Goal: Task Accomplishment & Management: Use online tool/utility

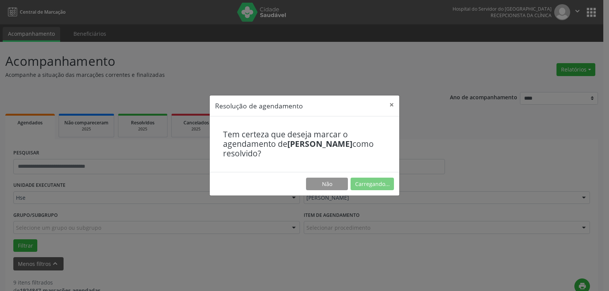
scroll to position [190, 0]
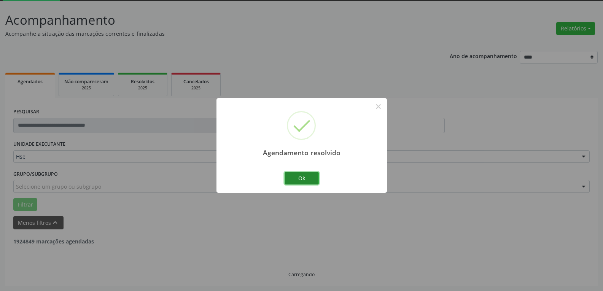
click at [300, 179] on button "Ok" at bounding box center [302, 178] width 34 height 13
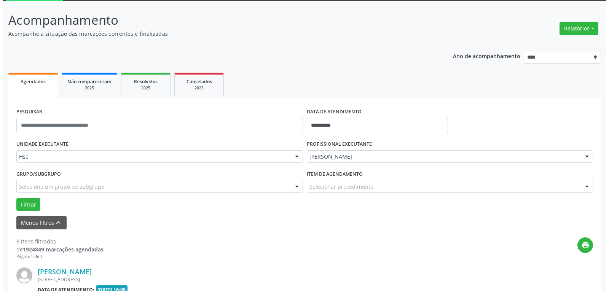
scroll to position [79, 0]
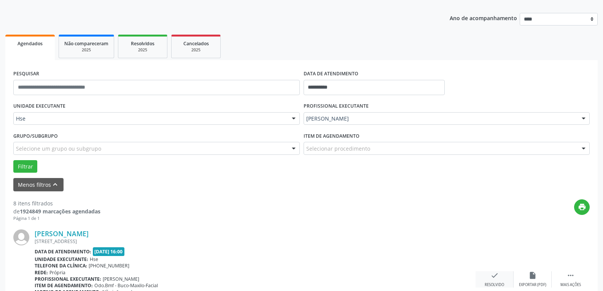
click at [490, 279] on div "check Resolvido" at bounding box center [495, 279] width 38 height 16
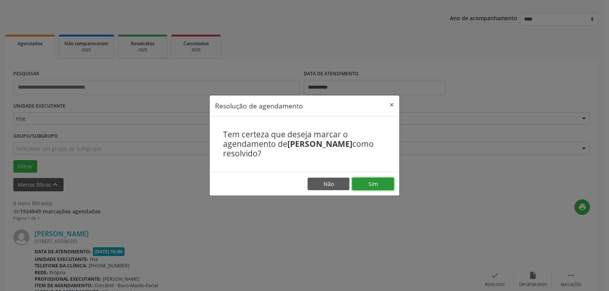
click at [380, 183] on button "Sim" at bounding box center [373, 184] width 42 height 13
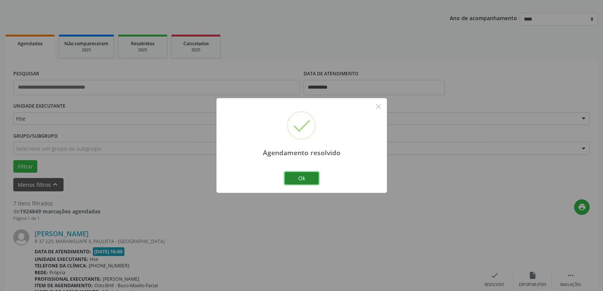
click at [304, 177] on button "Ok" at bounding box center [302, 178] width 34 height 13
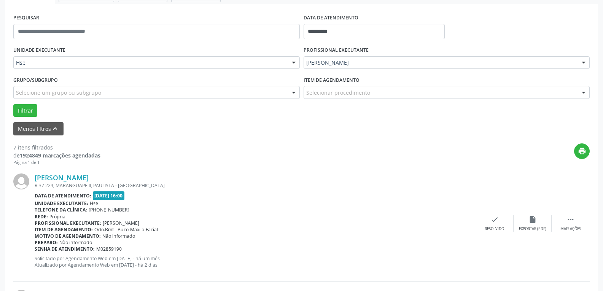
scroll to position [155, 0]
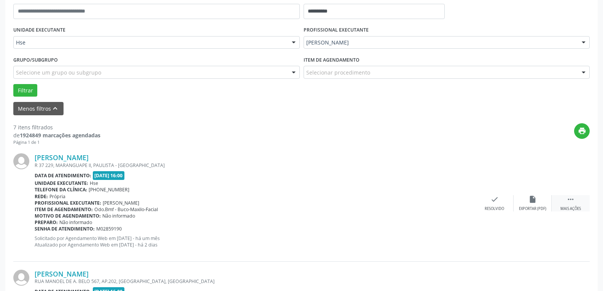
click at [580, 199] on div " Mais ações" at bounding box center [571, 203] width 38 height 16
click at [538, 196] on div "alarm_off Não compareceu" at bounding box center [533, 203] width 38 height 16
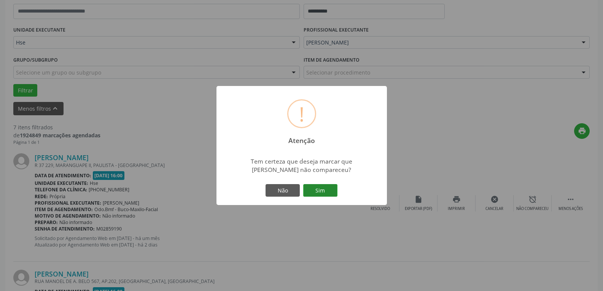
click at [307, 190] on button "Sim" at bounding box center [320, 190] width 34 height 13
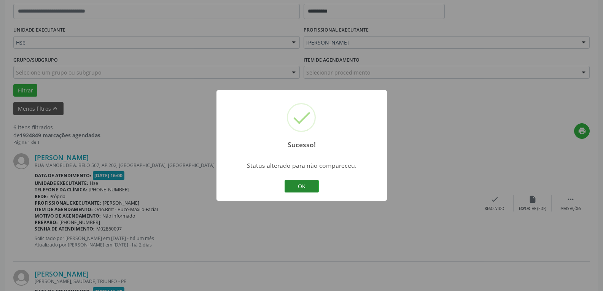
click at [309, 184] on button "OK" at bounding box center [302, 186] width 34 height 13
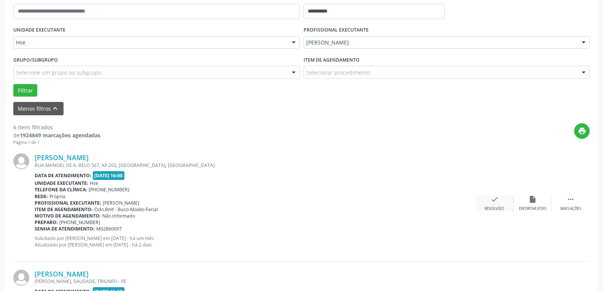
click at [494, 201] on icon "check" at bounding box center [495, 199] width 8 height 8
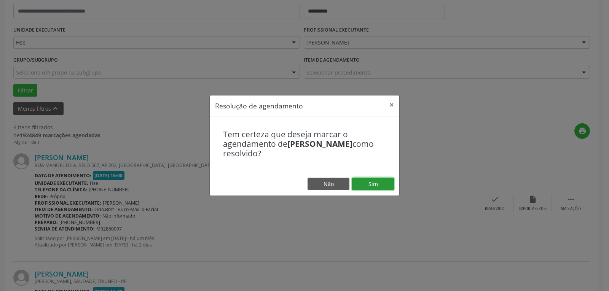
click at [366, 180] on button "Sim" at bounding box center [373, 184] width 42 height 13
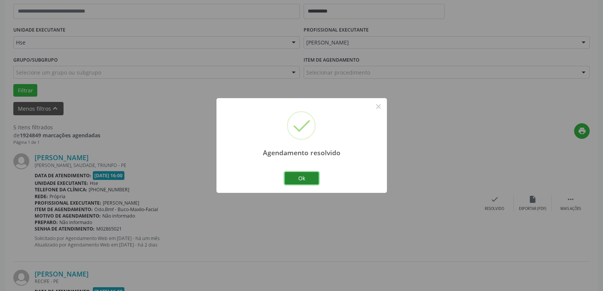
click at [304, 176] on button "Ok" at bounding box center [302, 178] width 34 height 13
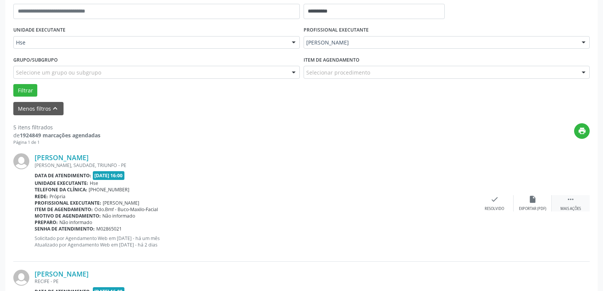
drag, startPoint x: 576, startPoint y: 204, endPoint x: 556, endPoint y: 200, distance: 20.6
click at [576, 204] on div " Mais ações" at bounding box center [571, 203] width 38 height 16
click at [535, 198] on icon "alarm_off" at bounding box center [533, 199] width 8 height 8
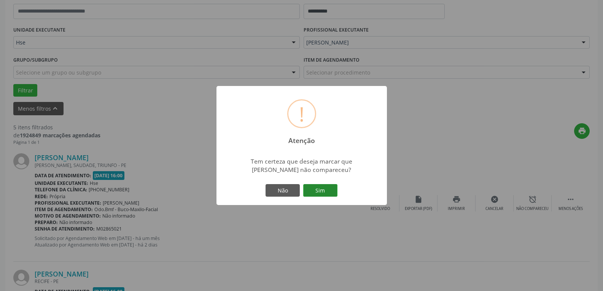
click at [322, 193] on button "Sim" at bounding box center [320, 190] width 34 height 13
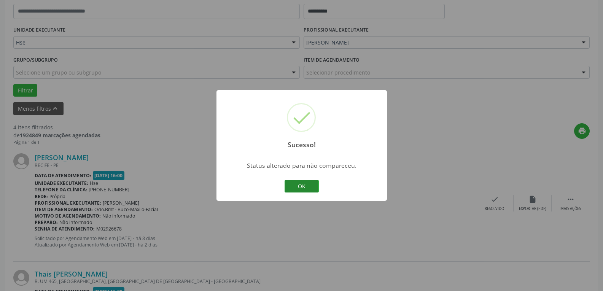
click at [305, 191] on button "OK" at bounding box center [302, 186] width 34 height 13
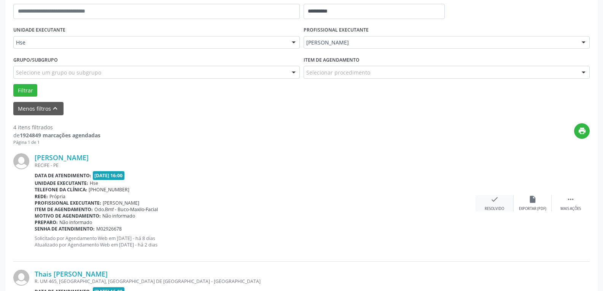
click at [484, 202] on div "check Resolvido" at bounding box center [495, 203] width 38 height 16
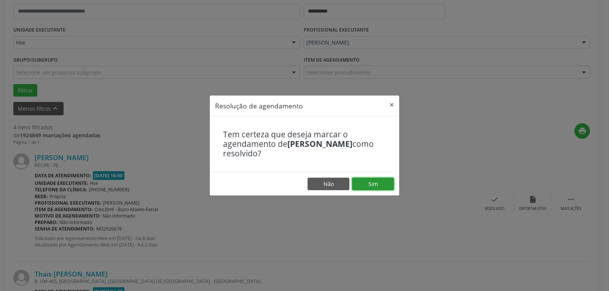
click at [385, 184] on button "Sim" at bounding box center [373, 184] width 42 height 13
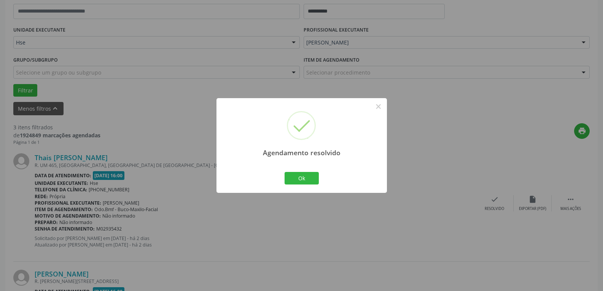
click at [317, 185] on div "Ok Cancel" at bounding box center [302, 178] width 38 height 16
click at [311, 180] on button "Ok" at bounding box center [302, 178] width 34 height 13
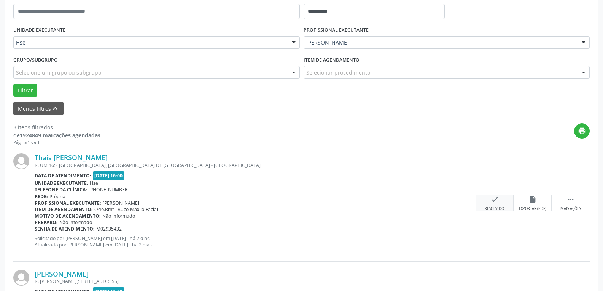
click at [492, 199] on icon "check" at bounding box center [495, 199] width 8 height 8
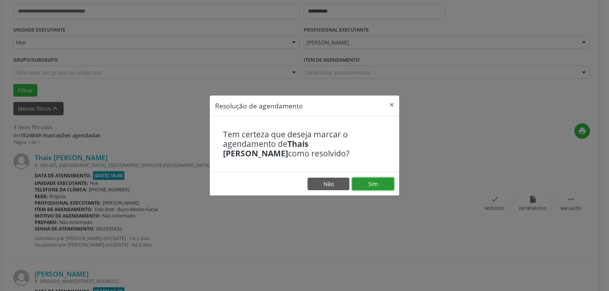
click at [382, 179] on button "Sim" at bounding box center [373, 184] width 42 height 13
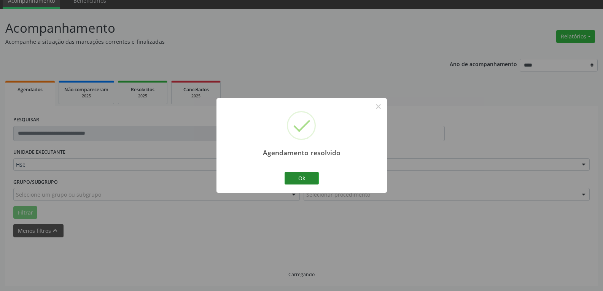
scroll to position [41, 0]
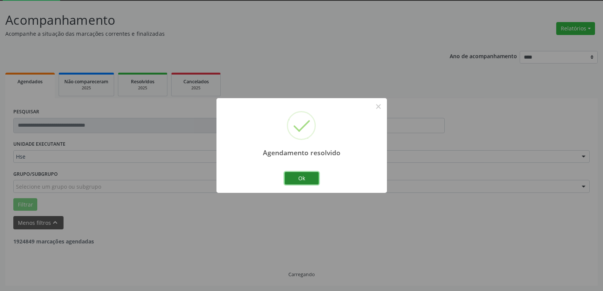
click at [304, 176] on button "Ok" at bounding box center [302, 178] width 34 height 13
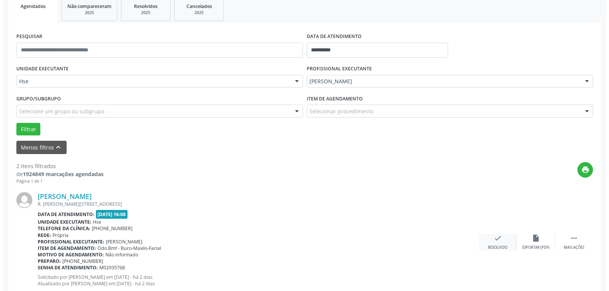
scroll to position [117, 0]
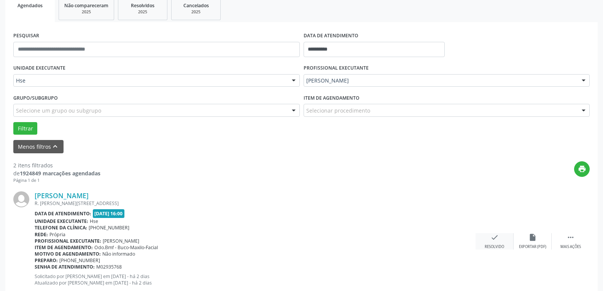
click at [496, 236] on icon "check" at bounding box center [495, 237] width 8 height 8
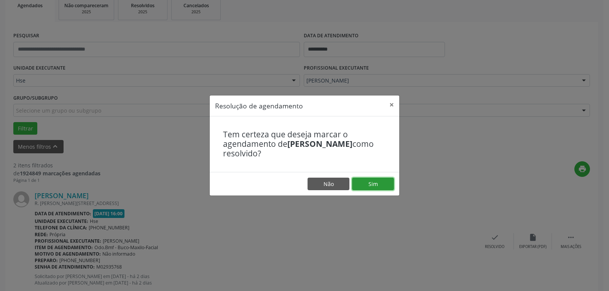
click at [368, 190] on button "Sim" at bounding box center [373, 184] width 42 height 13
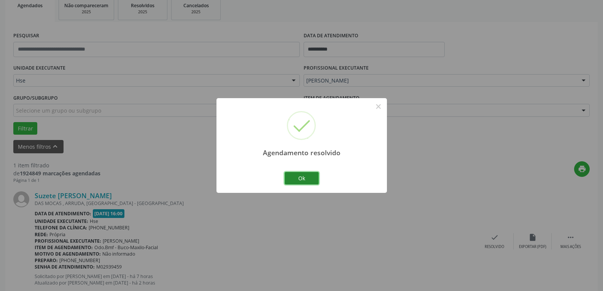
click at [294, 176] on button "Ok" at bounding box center [302, 178] width 34 height 13
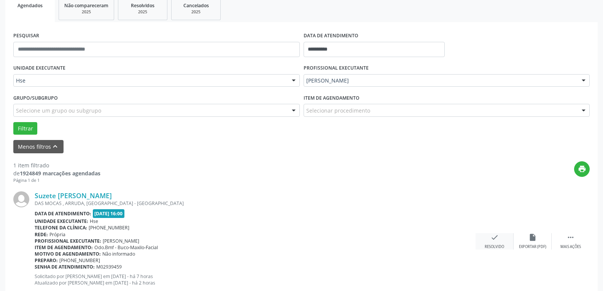
click at [497, 245] on div "Resolvido" at bounding box center [494, 246] width 19 height 5
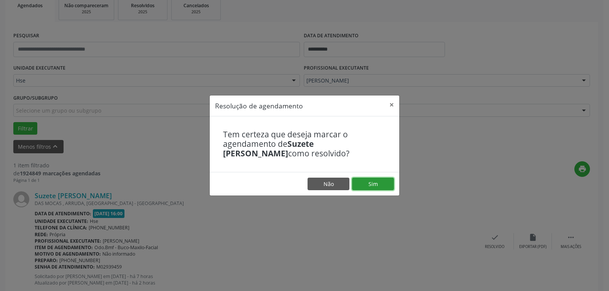
click at [378, 185] on button "Sim" at bounding box center [373, 184] width 42 height 13
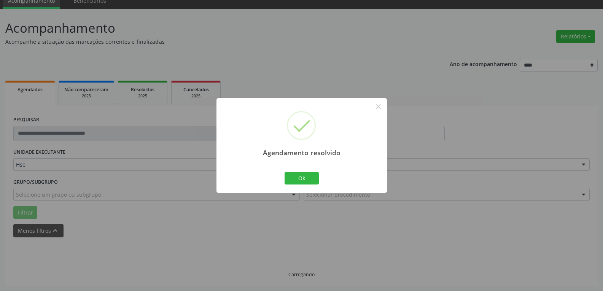
scroll to position [17, 0]
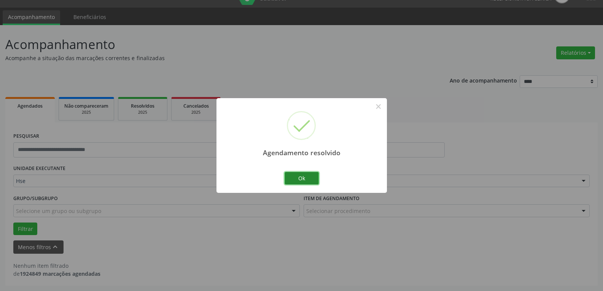
click at [317, 176] on button "Ok" at bounding box center [302, 178] width 34 height 13
